Goal: Find specific page/section: Find specific page/section

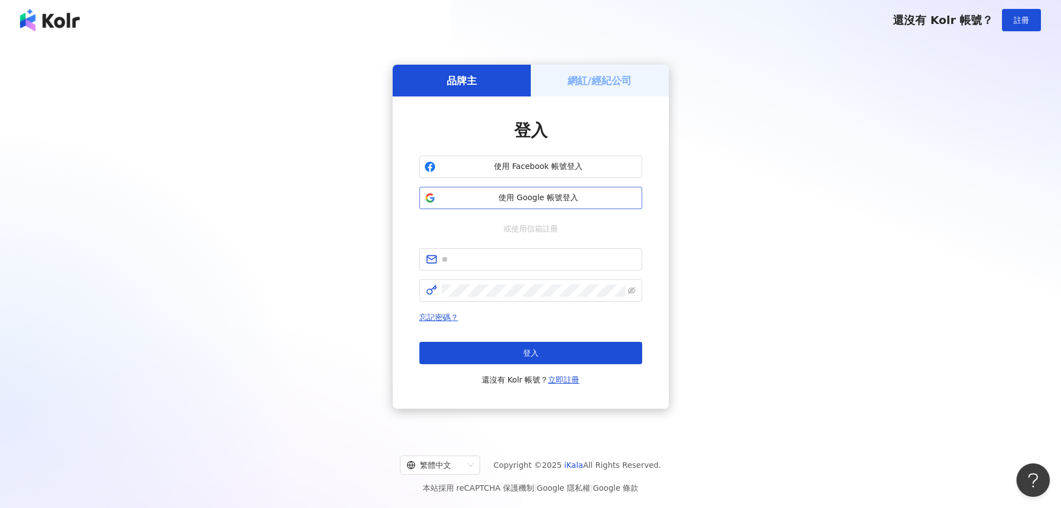
click at [487, 206] on button "使用 Google 帳號登入" at bounding box center [531, 198] width 223 height 22
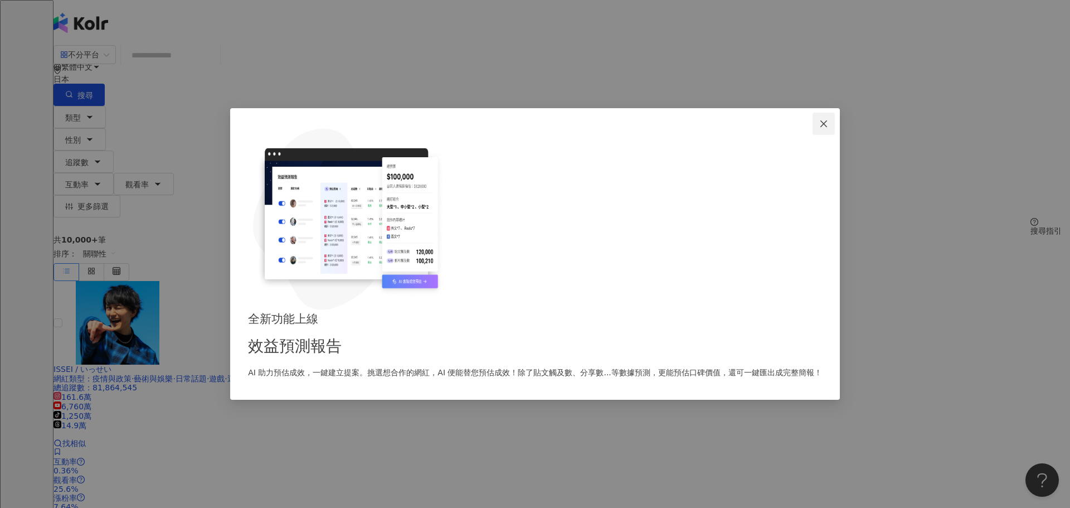
click at [812, 135] on button "Close" at bounding box center [823, 124] width 22 height 22
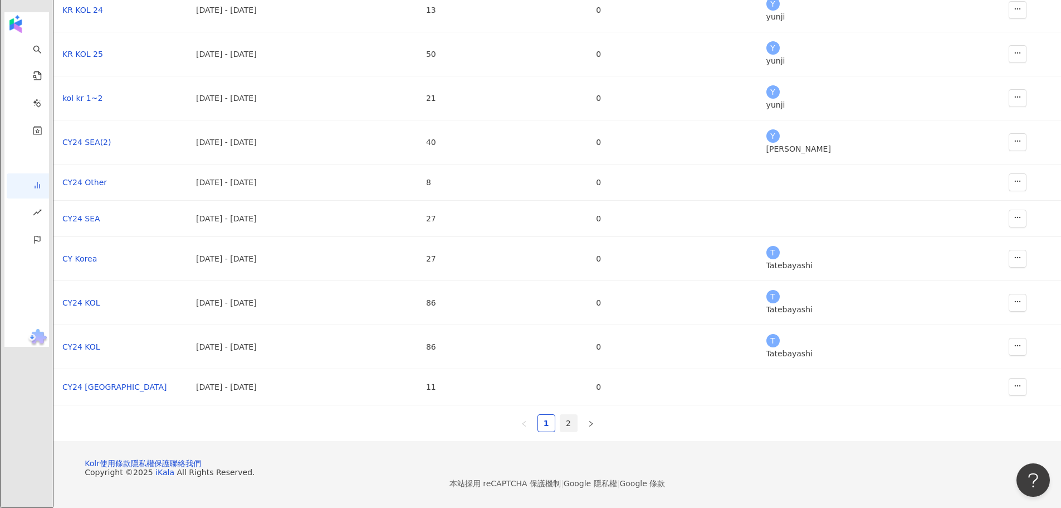
click at [567, 415] on link "2" at bounding box center [569, 423] width 17 height 17
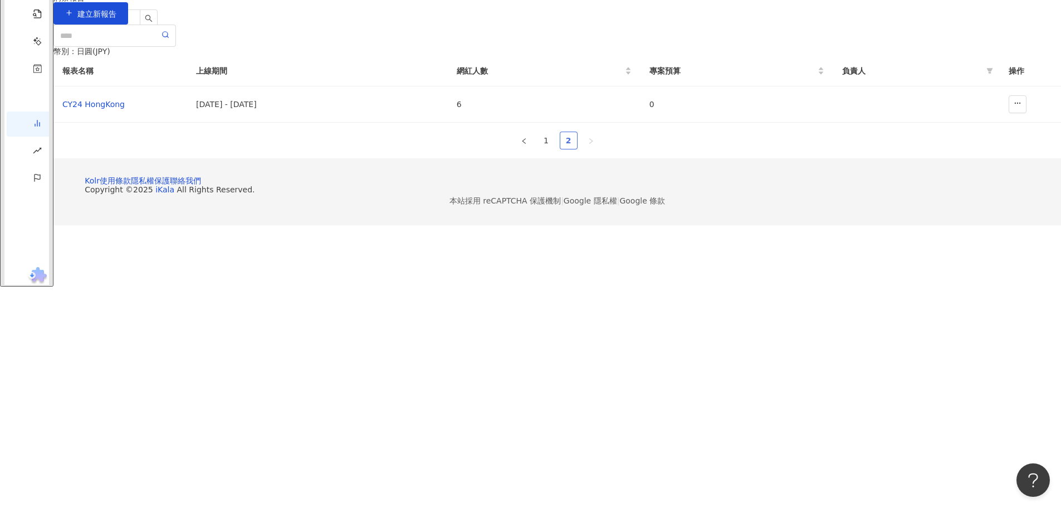
scroll to position [51, 0]
click at [542, 149] on link "1" at bounding box center [546, 140] width 17 height 17
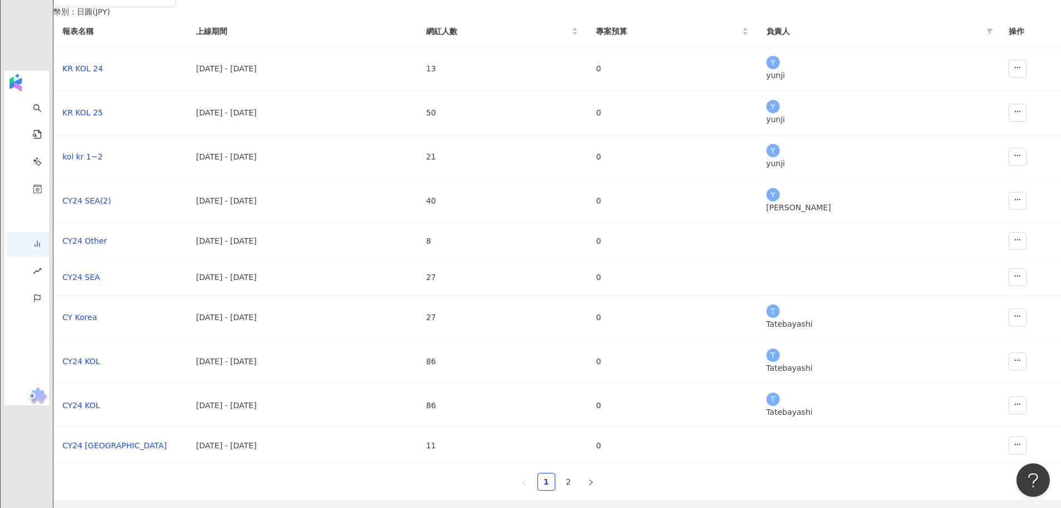
scroll to position [107, 0]
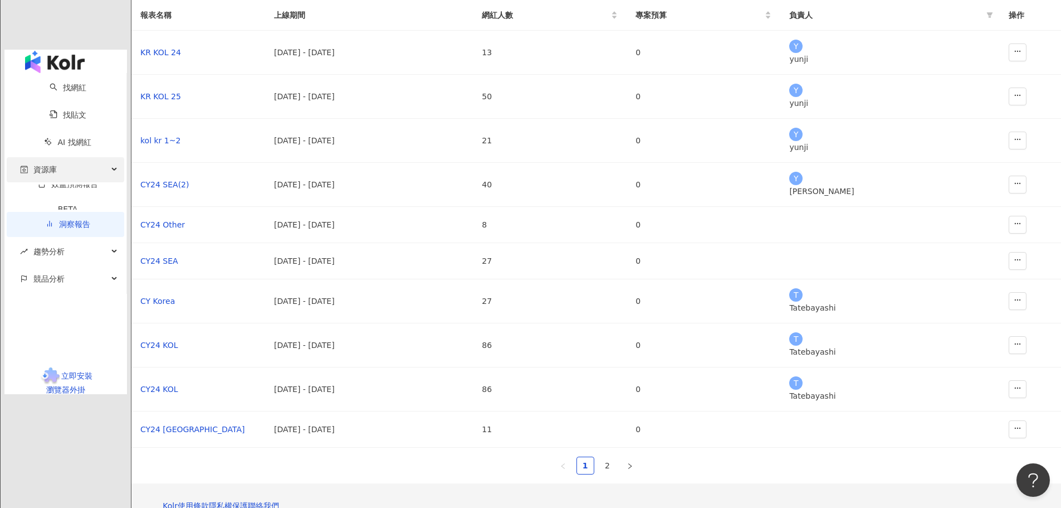
click at [71, 157] on div "資源庫" at bounding box center [66, 169] width 118 height 25
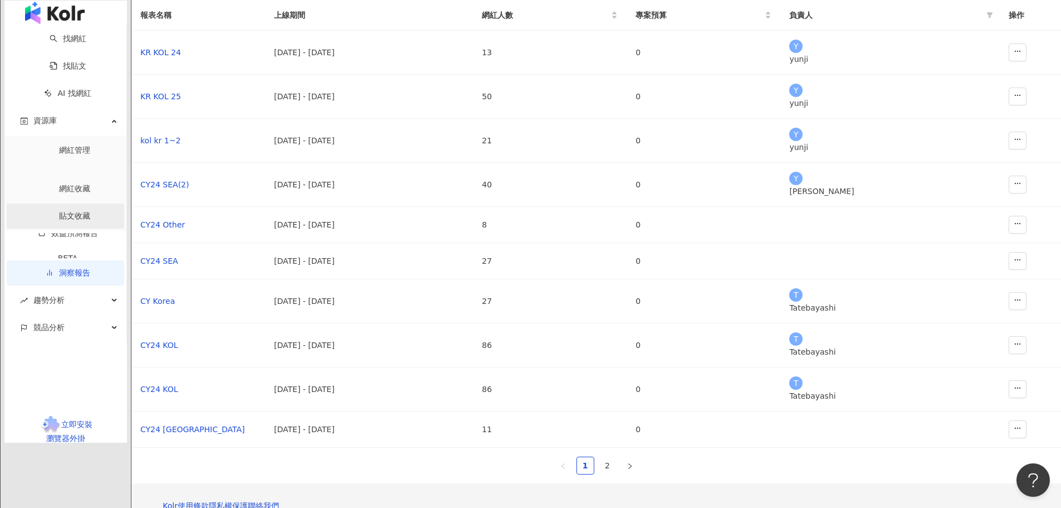
click at [66, 217] on link "貼文收藏" at bounding box center [74, 215] width 31 height 9
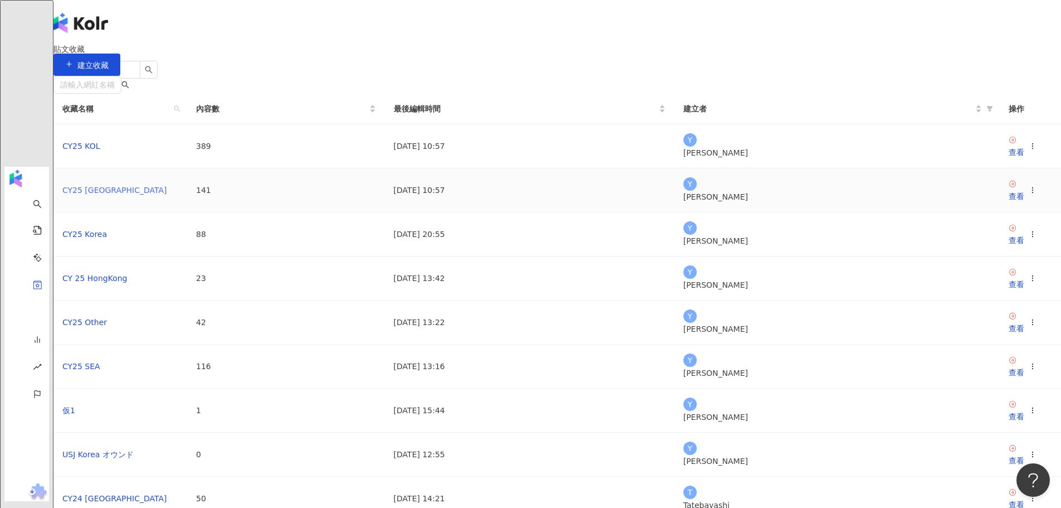
click at [167, 194] on link "CY25 [GEOGRAPHIC_DATA]" at bounding box center [114, 190] width 105 height 9
